Goal: Information Seeking & Learning: Learn about a topic

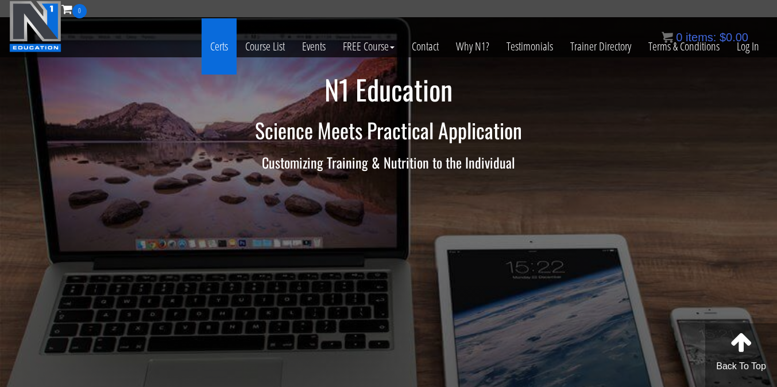
click at [234, 51] on link "Certs" at bounding box center [218, 46] width 35 height 56
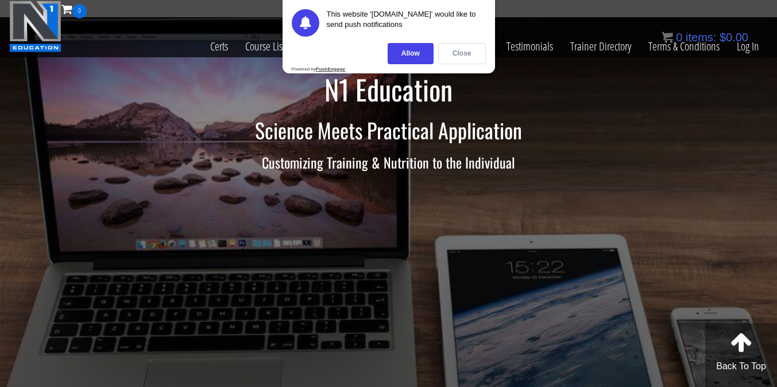
click at [457, 53] on div "Close" at bounding box center [462, 53] width 48 height 21
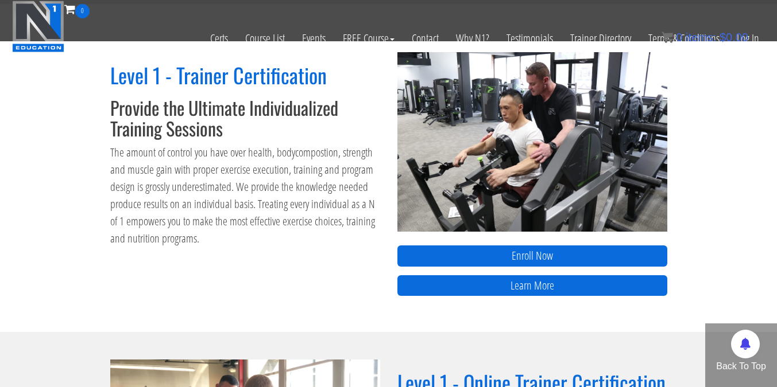
scroll to position [471, 0]
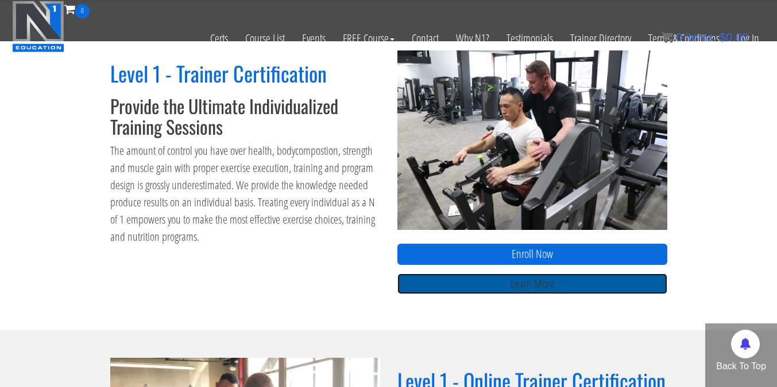
click at [505, 280] on link "Learn More" at bounding box center [532, 284] width 270 height 21
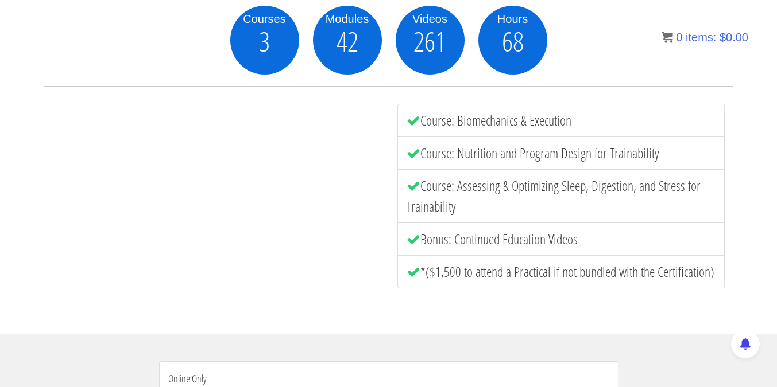
scroll to position [171, 0]
